Goal: Use online tool/utility: Utilize a website feature to perform a specific function

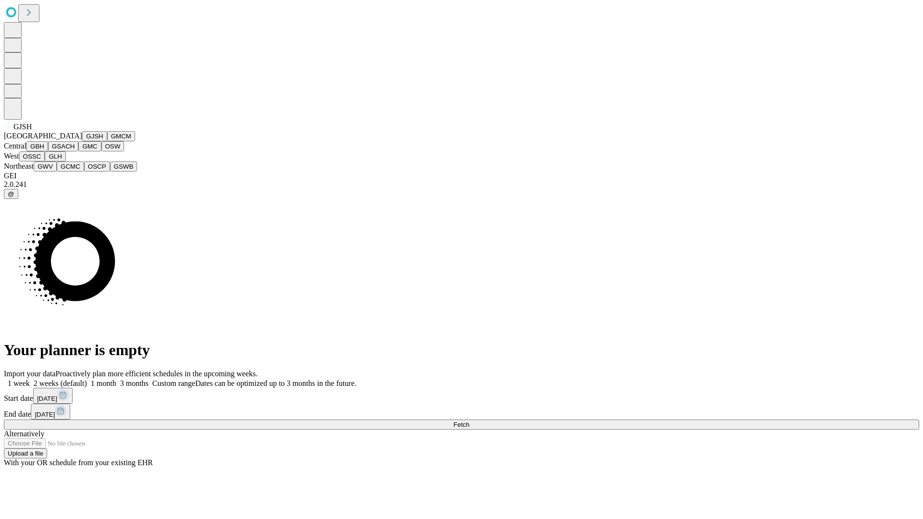
click at [82, 141] on button "GJSH" at bounding box center [94, 136] width 25 height 10
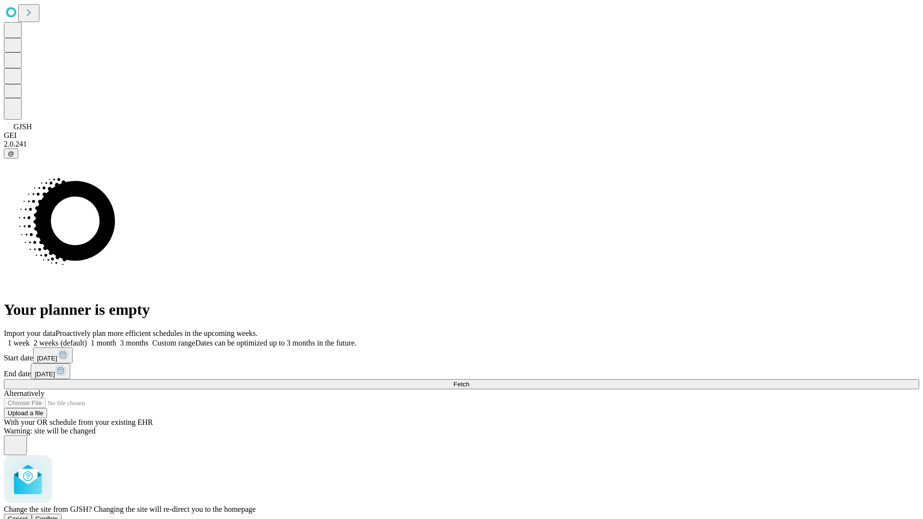
click at [58, 516] on span "Confirm" at bounding box center [47, 519] width 23 height 7
click at [87, 339] on label "2 weeks (default)" at bounding box center [58, 343] width 57 height 8
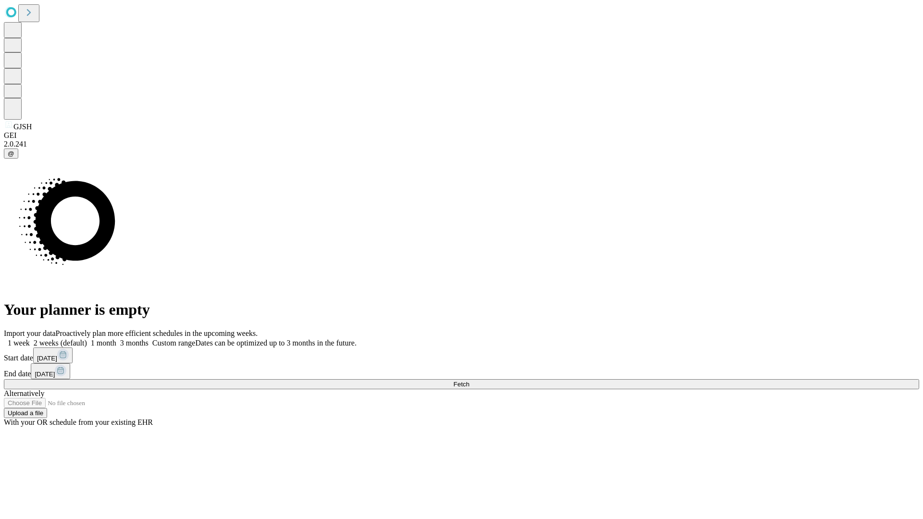
click at [469, 381] on span "Fetch" at bounding box center [461, 384] width 16 height 7
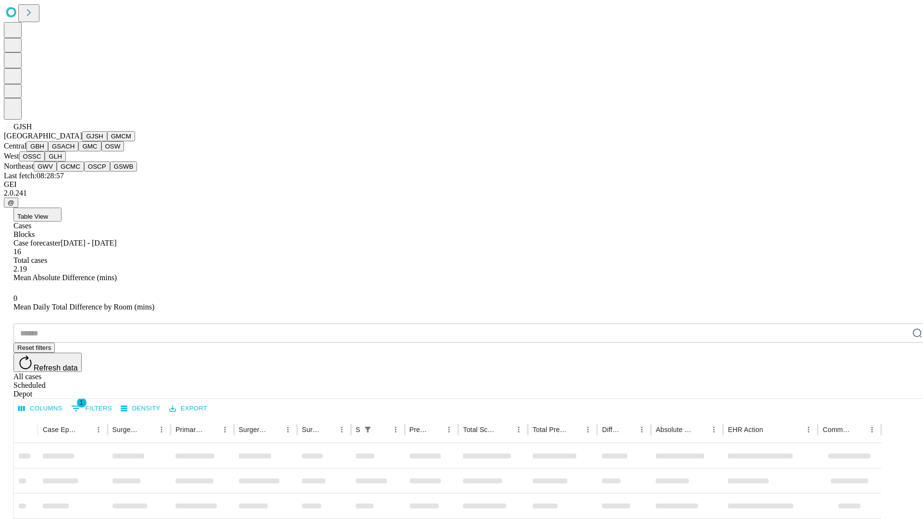
click at [107, 141] on button "GMCM" at bounding box center [121, 136] width 28 height 10
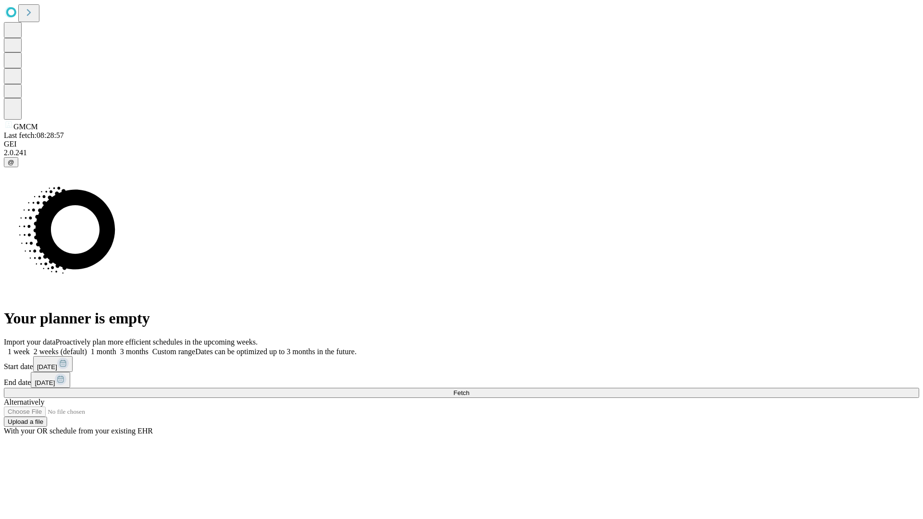
click at [87, 348] on label "2 weeks (default)" at bounding box center [58, 352] width 57 height 8
click at [469, 390] on span "Fetch" at bounding box center [461, 393] width 16 height 7
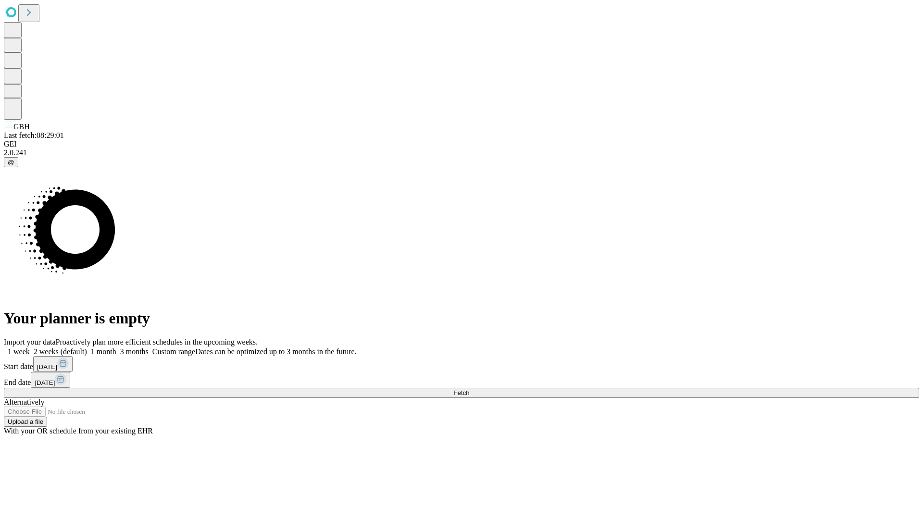
click at [87, 348] on label "2 weeks (default)" at bounding box center [58, 352] width 57 height 8
click at [469, 390] on span "Fetch" at bounding box center [461, 393] width 16 height 7
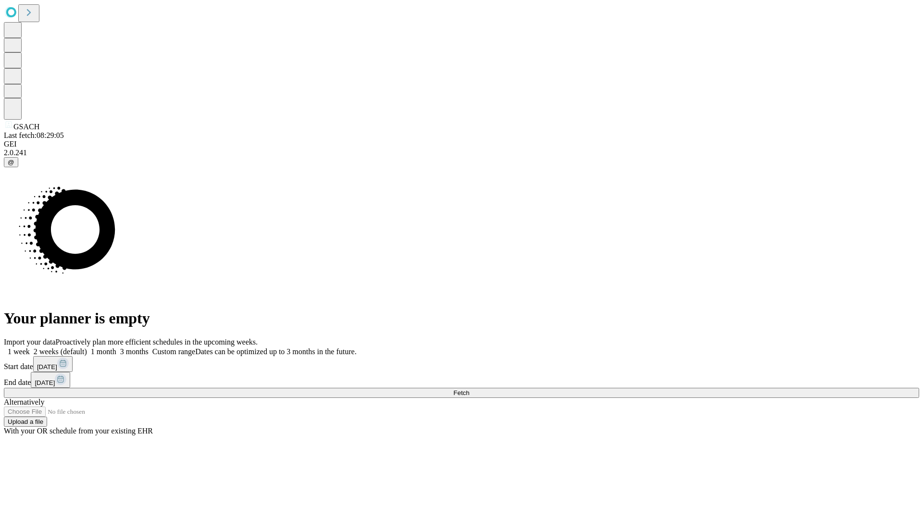
click at [87, 348] on label "2 weeks (default)" at bounding box center [58, 352] width 57 height 8
click at [469, 390] on span "Fetch" at bounding box center [461, 393] width 16 height 7
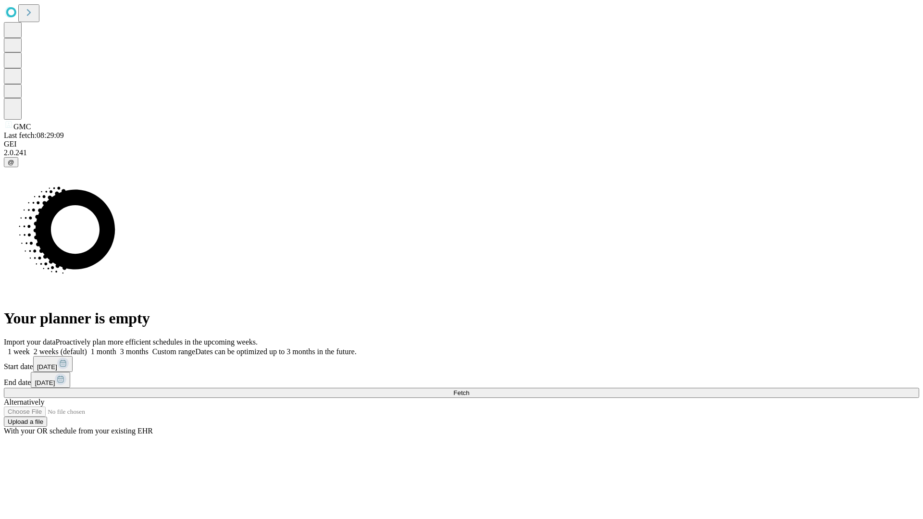
click at [87, 348] on label "2 weeks (default)" at bounding box center [58, 352] width 57 height 8
click at [469, 390] on span "Fetch" at bounding box center [461, 393] width 16 height 7
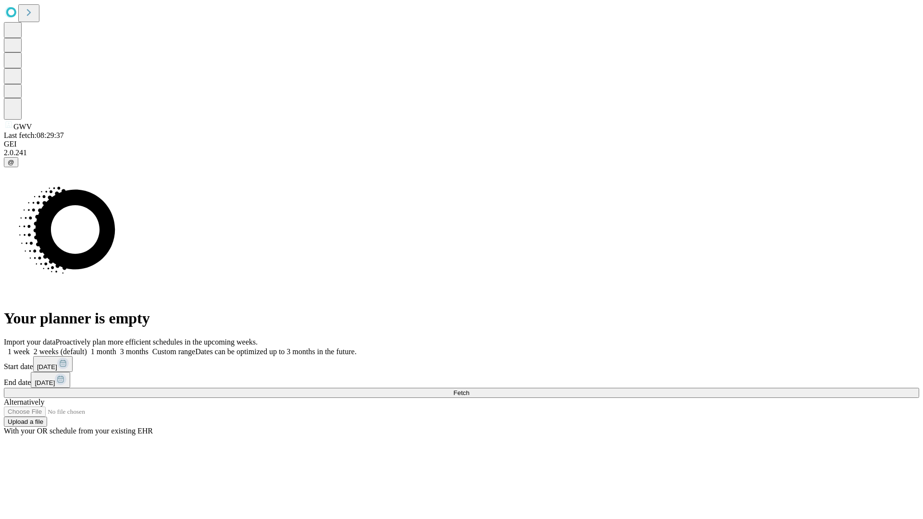
click at [469, 390] on span "Fetch" at bounding box center [461, 393] width 16 height 7
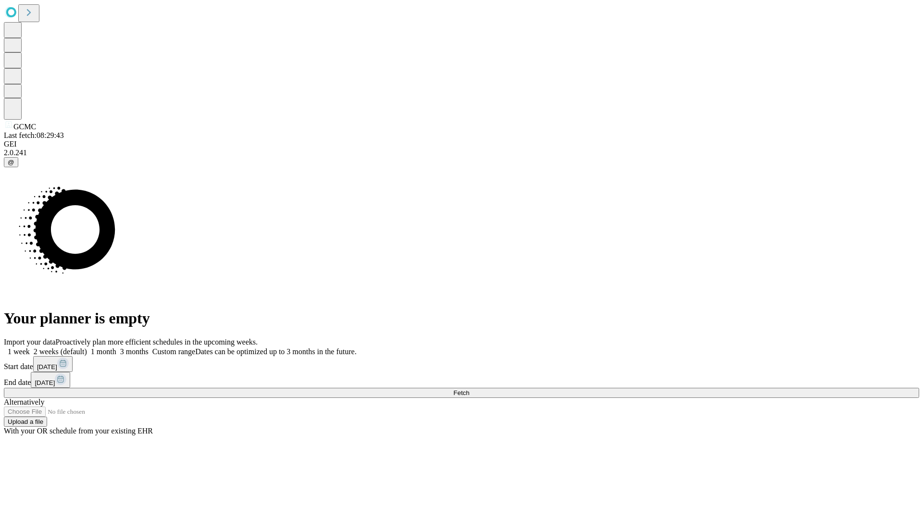
click at [87, 348] on label "2 weeks (default)" at bounding box center [58, 352] width 57 height 8
click at [469, 390] on span "Fetch" at bounding box center [461, 393] width 16 height 7
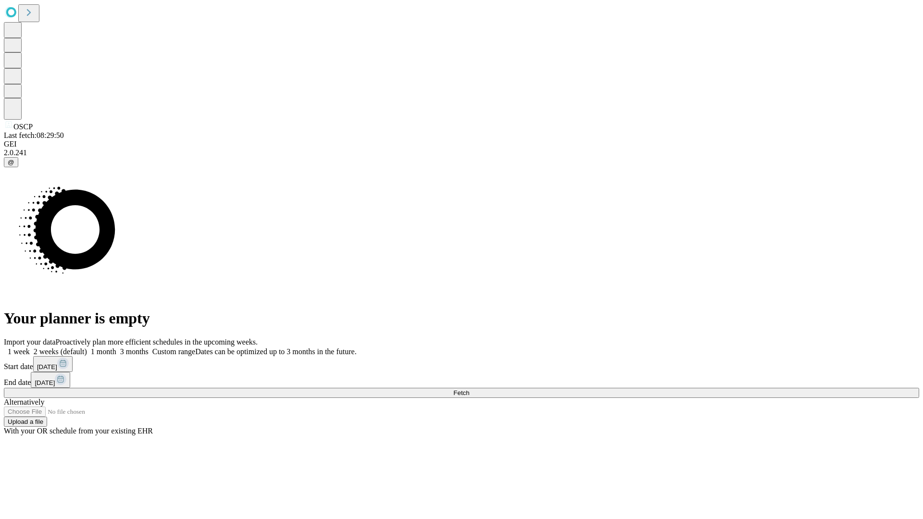
click at [87, 348] on label "2 weeks (default)" at bounding box center [58, 352] width 57 height 8
click at [469, 390] on span "Fetch" at bounding box center [461, 393] width 16 height 7
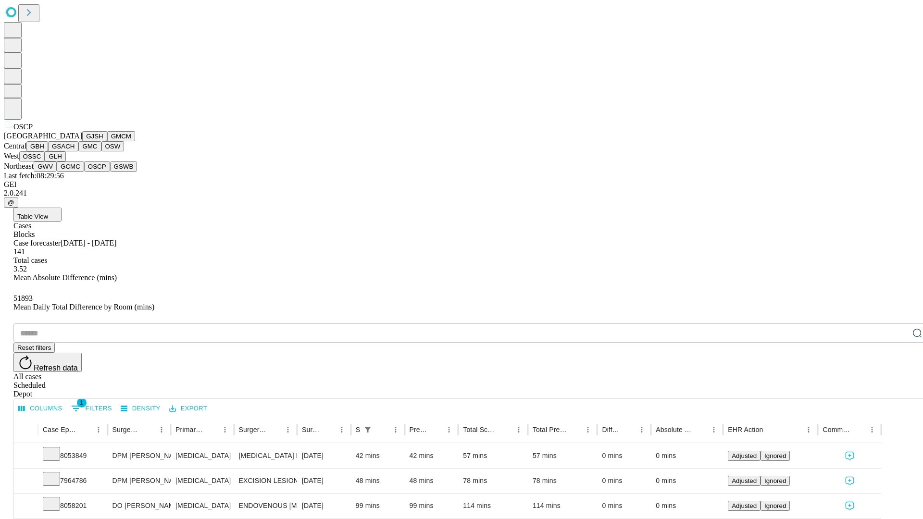
click at [110, 172] on button "GSWB" at bounding box center [123, 167] width 27 height 10
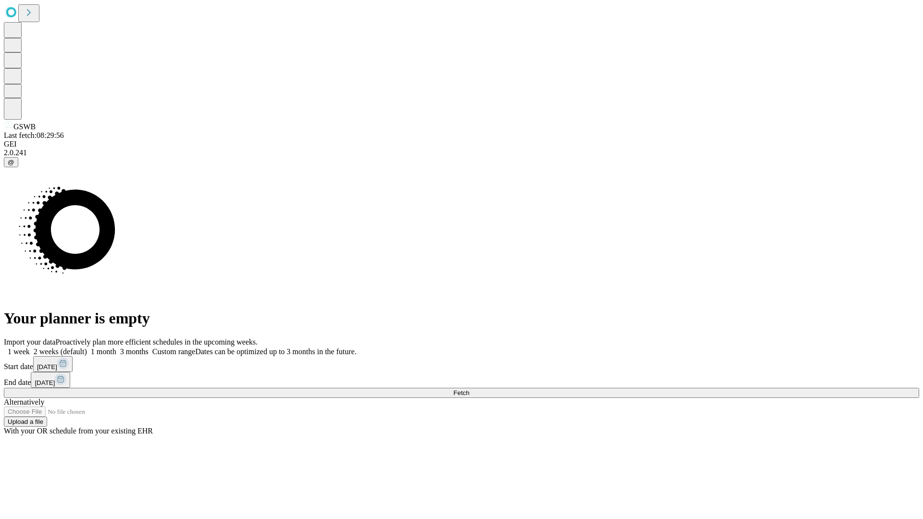
click at [87, 348] on label "2 weeks (default)" at bounding box center [58, 352] width 57 height 8
click at [469, 390] on span "Fetch" at bounding box center [461, 393] width 16 height 7
